Goal: Information Seeking & Learning: Learn about a topic

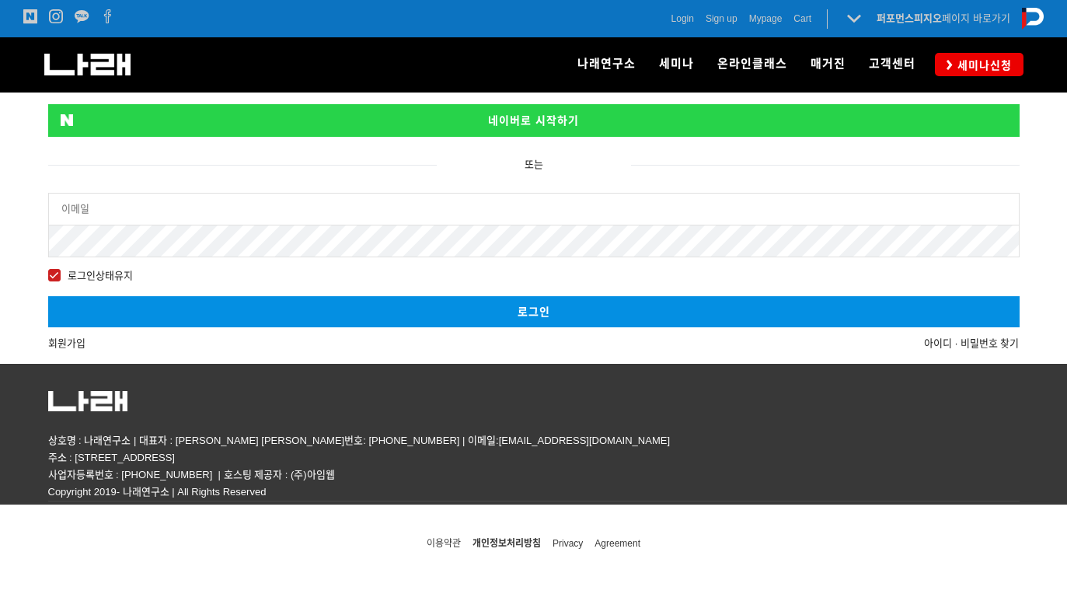
click at [849, 110] on link "네이버로 시작하기" at bounding box center [533, 120] width 971 height 33
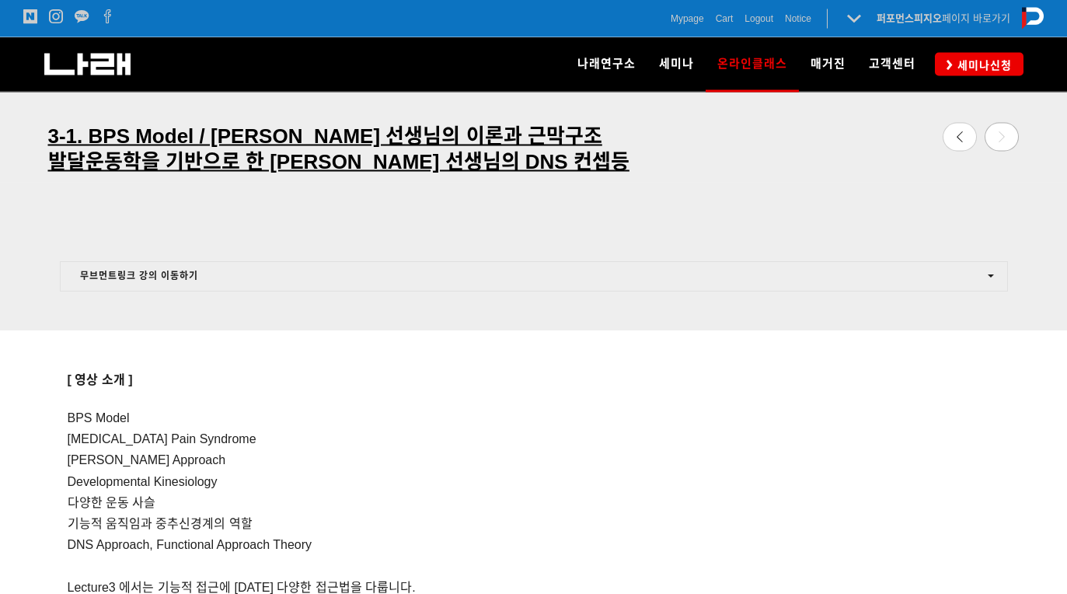
scroll to position [965, 0]
click at [961, 282] on button "무브먼트링크 강의 이동하기" at bounding box center [534, 275] width 948 height 30
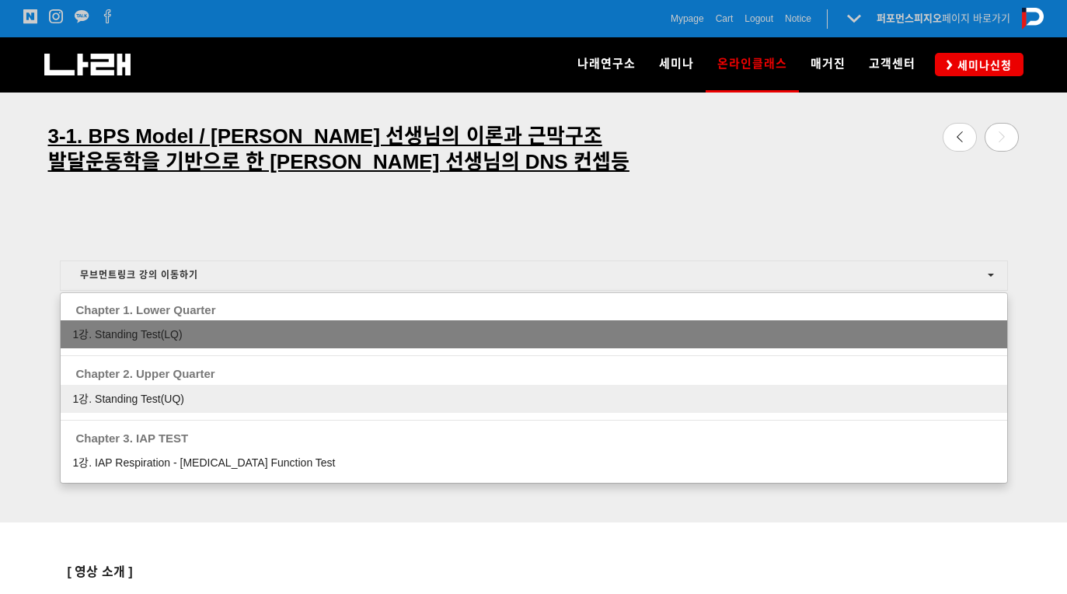
click at [166, 390] on link "1강. Standing Test(UQ)" at bounding box center [534, 399] width 947 height 28
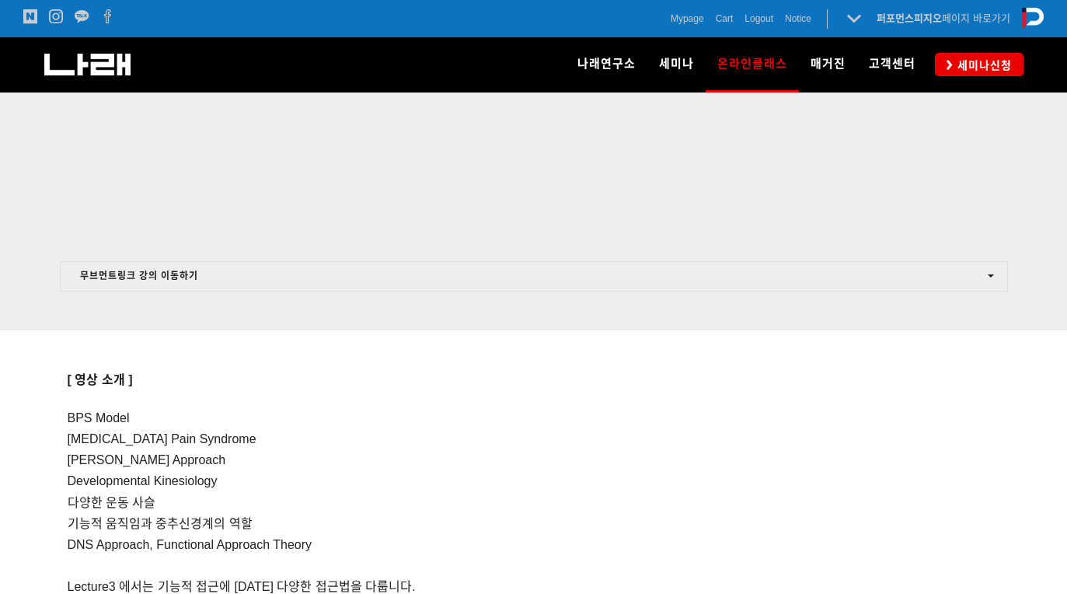
scroll to position [965, 0]
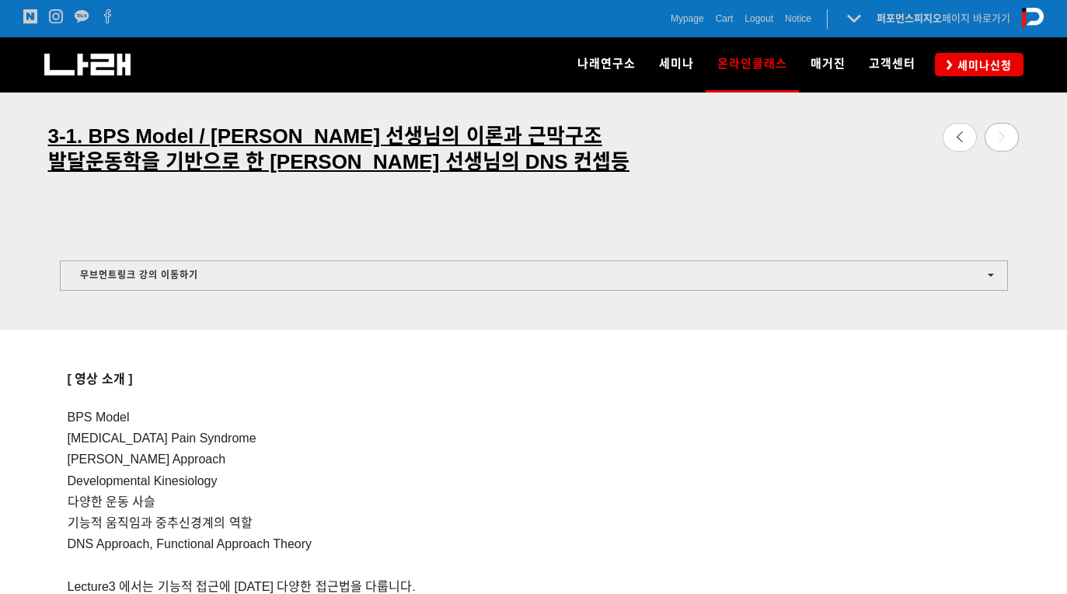
click at [351, 267] on button "무브먼트링크 강의 이동하기" at bounding box center [534, 275] width 948 height 30
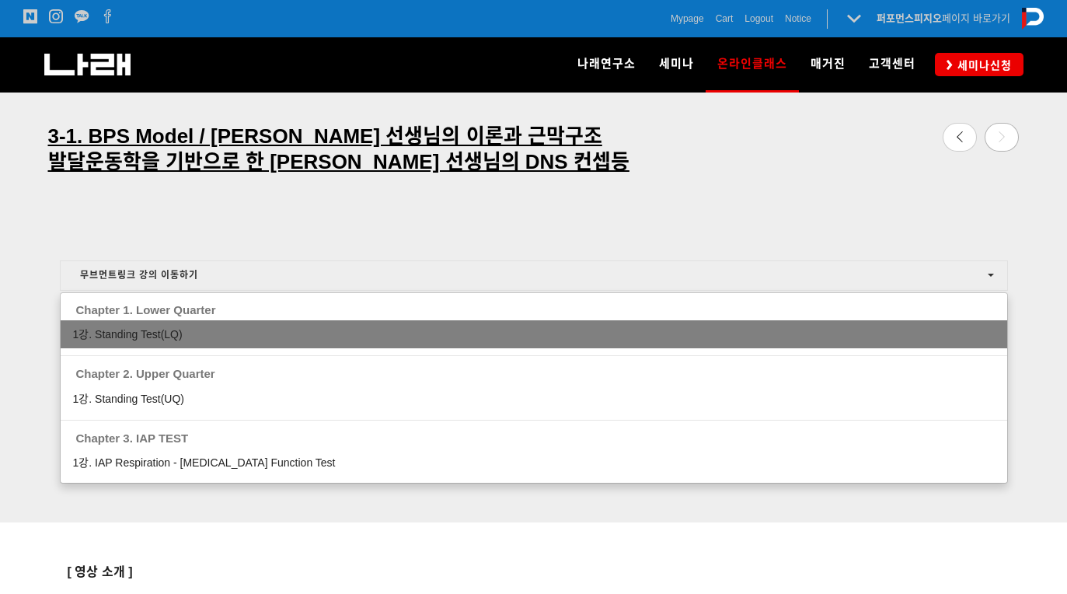
click at [325, 326] on link "1강. Standing Test(LQ)" at bounding box center [534, 334] width 947 height 28
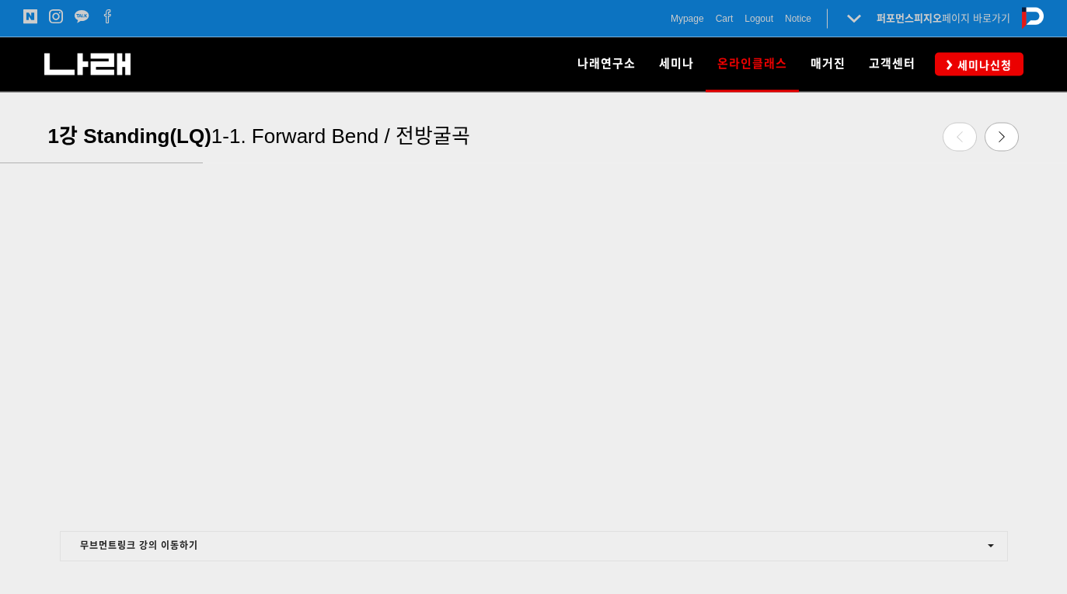
scroll to position [669, 0]
click at [1066, 152] on div at bounding box center [533, 137] width 1067 height 52
